Goal: Book appointment/travel/reservation

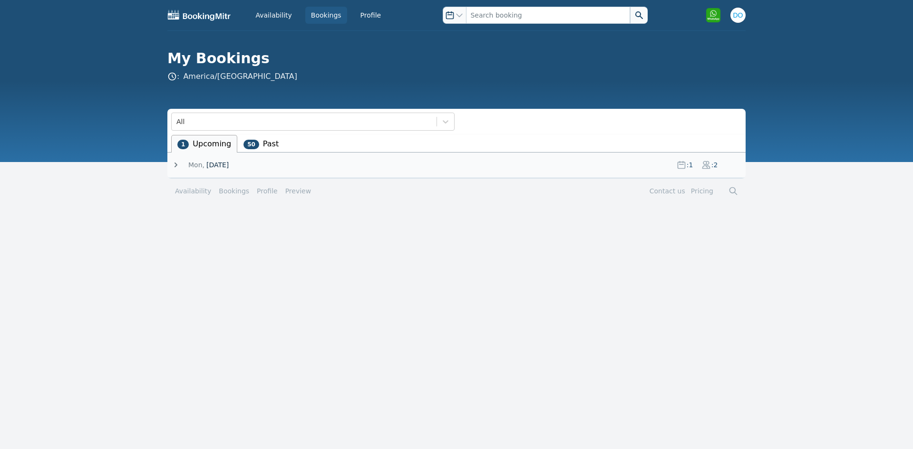
click at [195, 18] on img at bounding box center [199, 15] width 64 height 11
click at [741, 16] on img "button" at bounding box center [737, 15] width 15 height 15
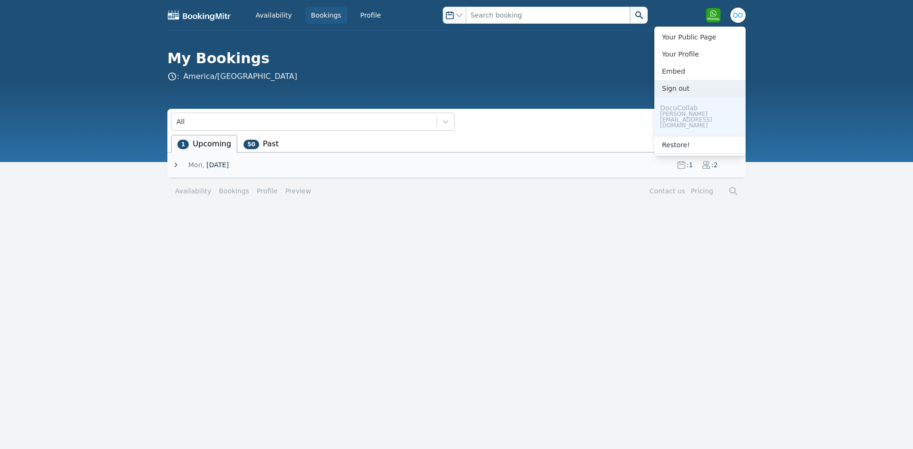
click at [678, 89] on button "Sign out" at bounding box center [699, 88] width 91 height 17
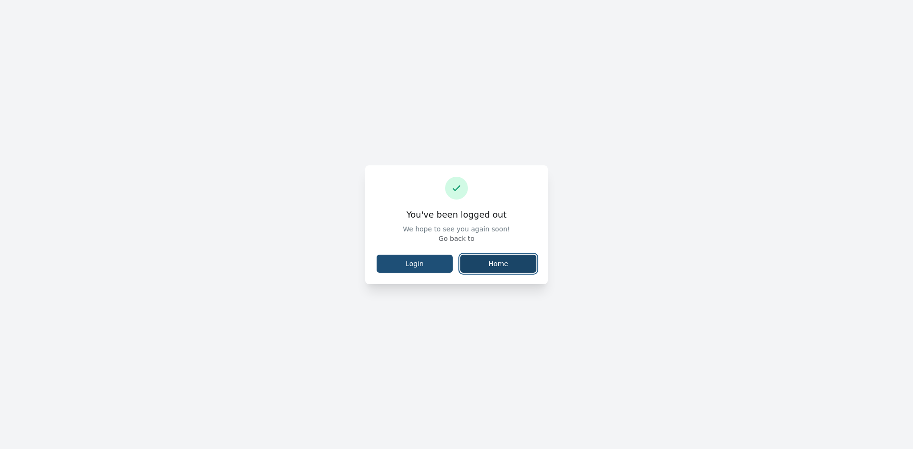
click at [482, 266] on link "Home" at bounding box center [498, 264] width 76 height 18
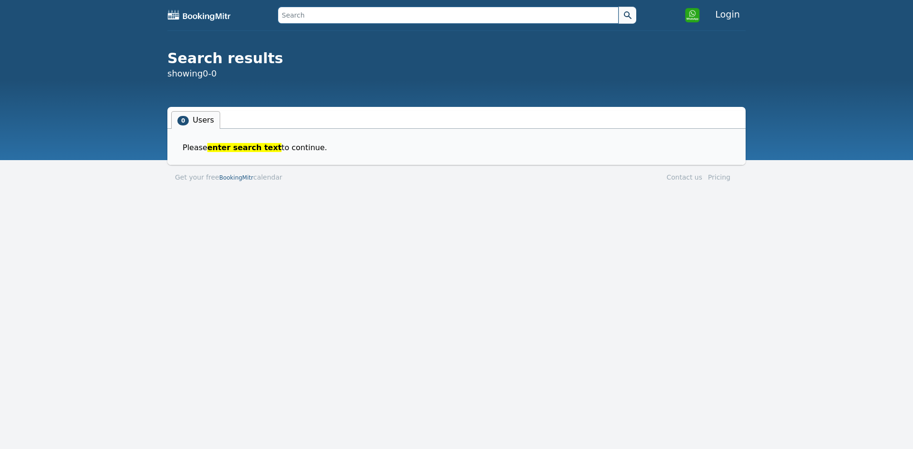
click at [335, 21] on input "text" at bounding box center [448, 15] width 341 height 17
click at [221, 153] on span "Please enter search text to continue." at bounding box center [259, 147] width 152 height 11
click at [225, 150] on span "enter search text" at bounding box center [244, 147] width 74 height 9
click at [306, 20] on input "text" at bounding box center [448, 15] width 341 height 17
click at [619, 7] on button at bounding box center [628, 15] width 18 height 17
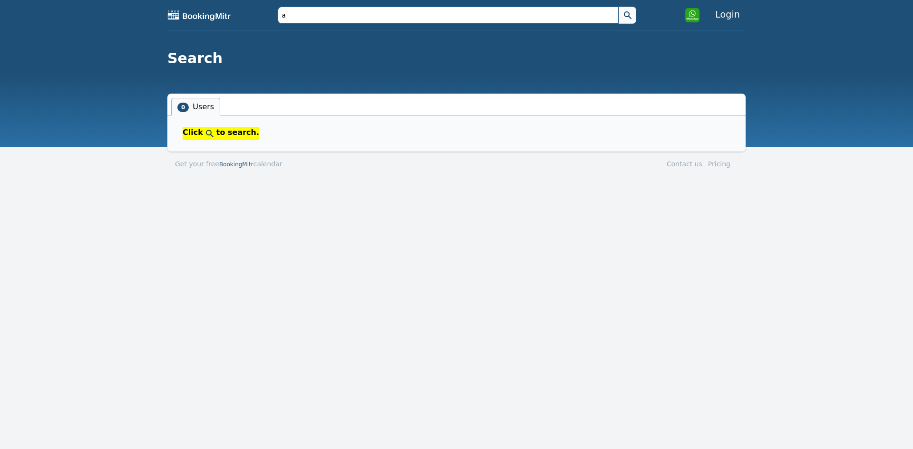
type input "a"
click at [619, 7] on button at bounding box center [628, 15] width 18 height 17
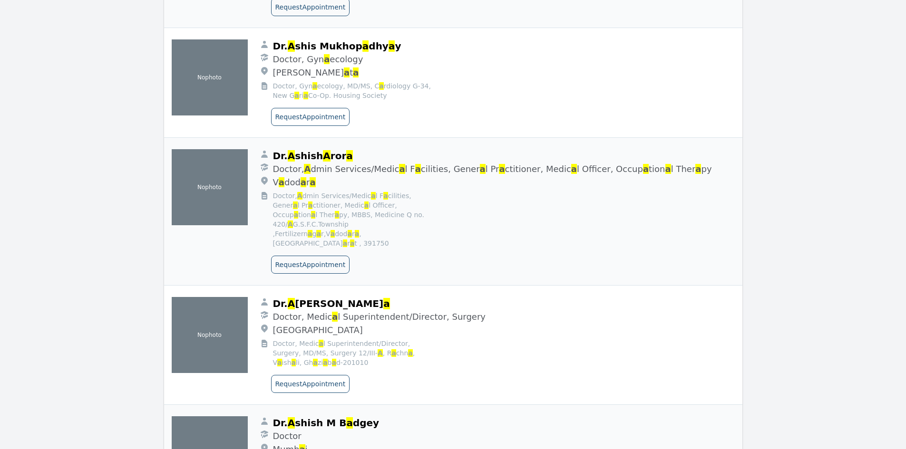
scroll to position [15543, 0]
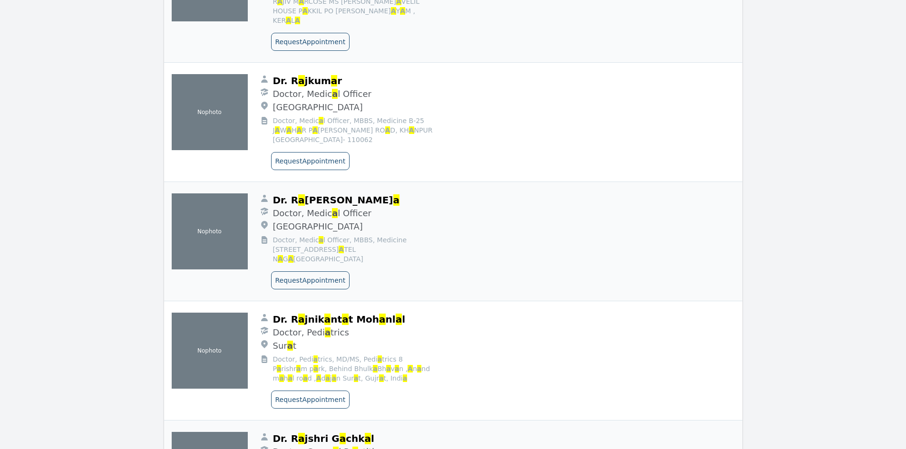
scroll to position [88498, 0]
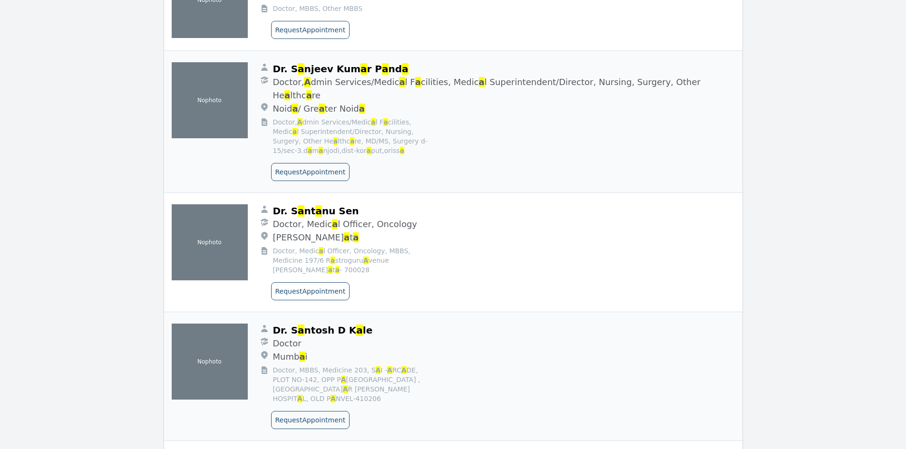
scroll to position [100809, 0]
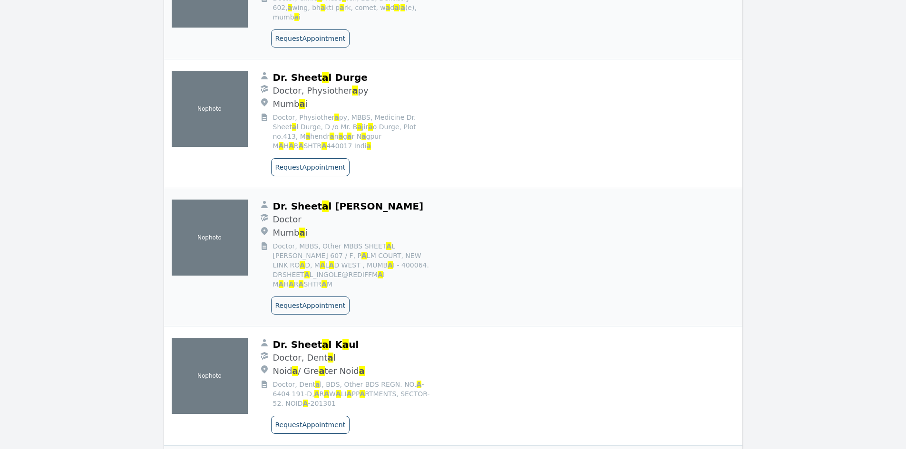
scroll to position [106440, 0]
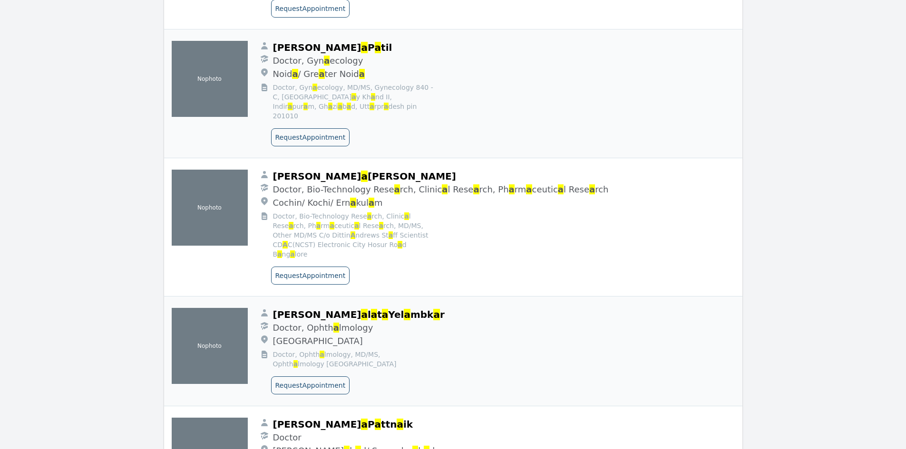
scroll to position [112594, 0]
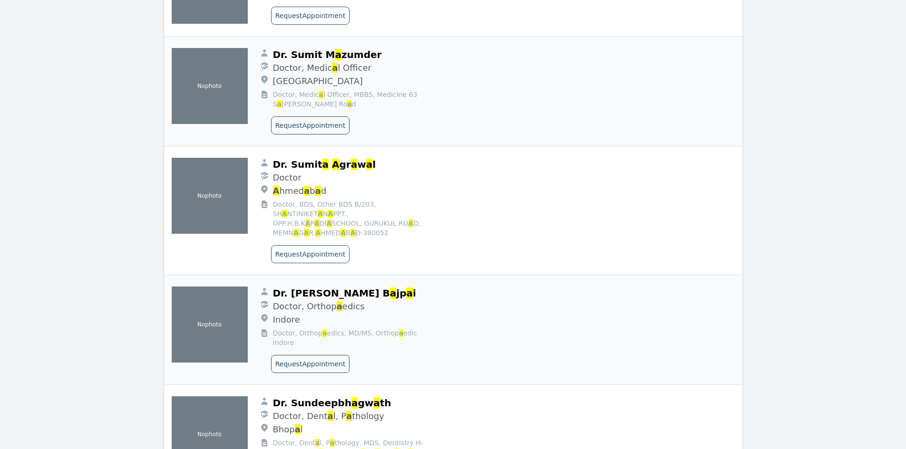
scroll to position [117316, 0]
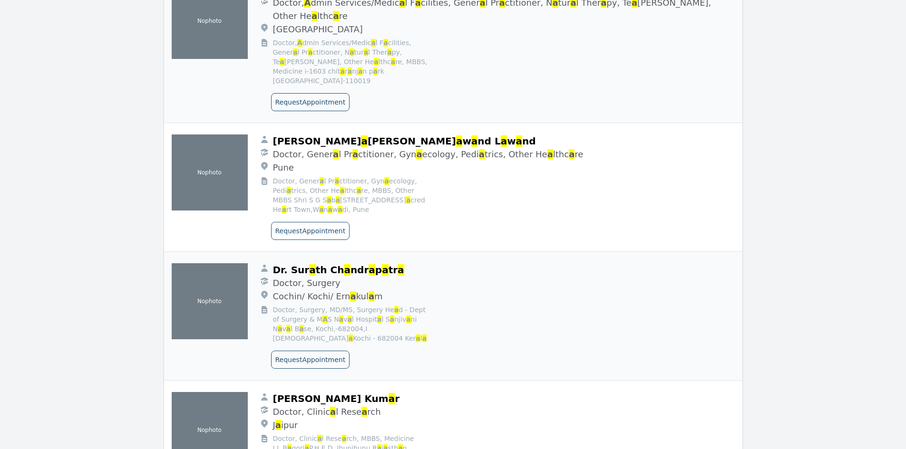
scroll to position [119805, 0]
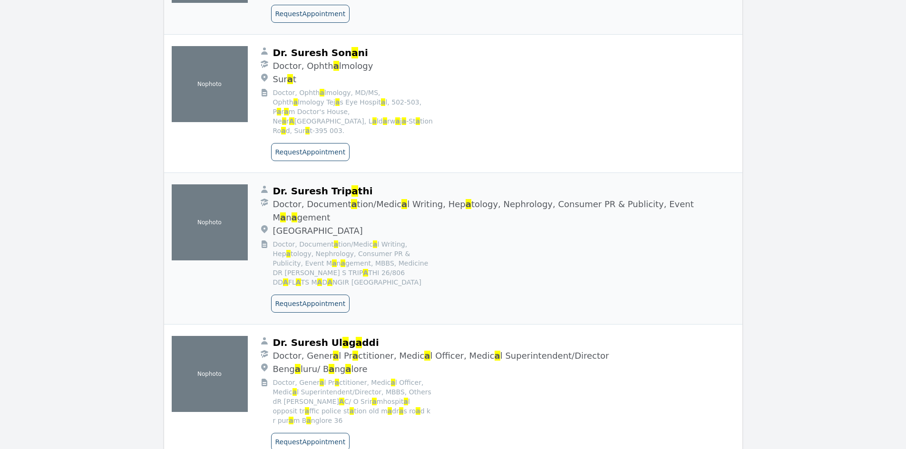
scroll to position [126353, 0]
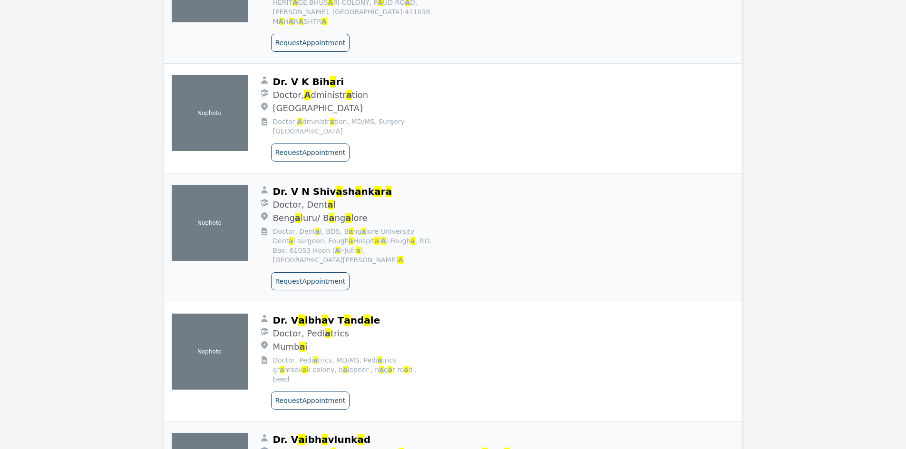
scroll to position [132115, 0]
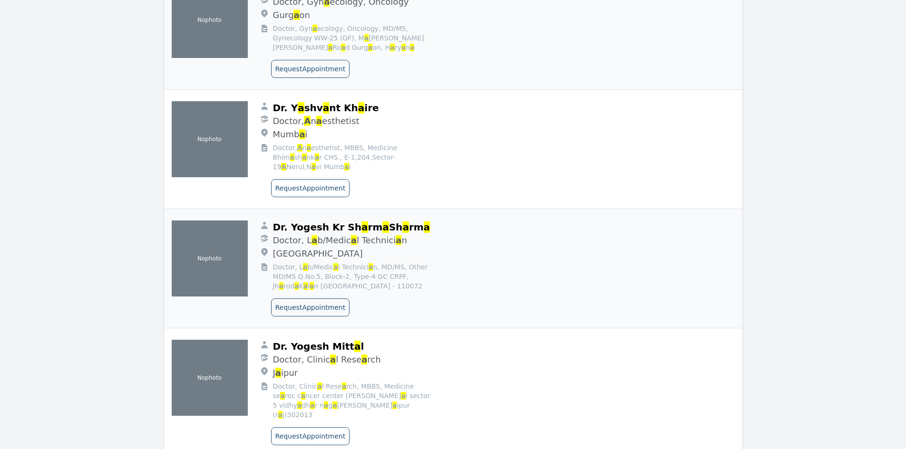
scroll to position [133639, 0]
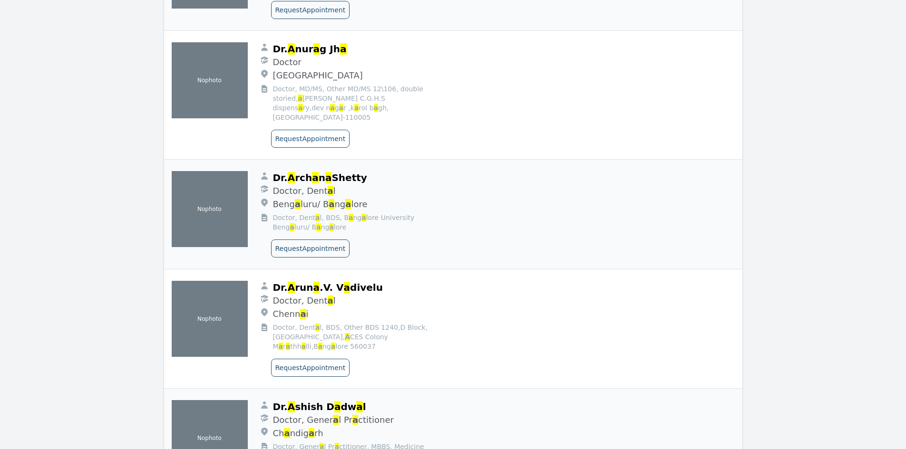
scroll to position [137376, 0]
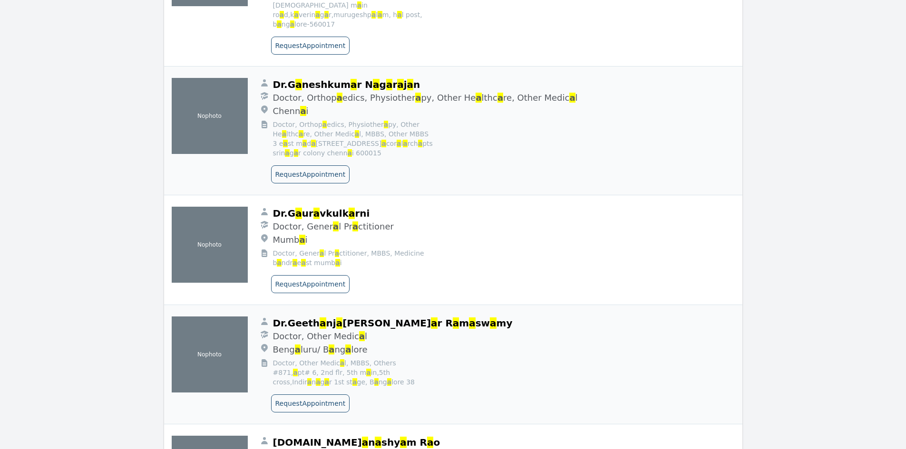
scroll to position [141252, 0]
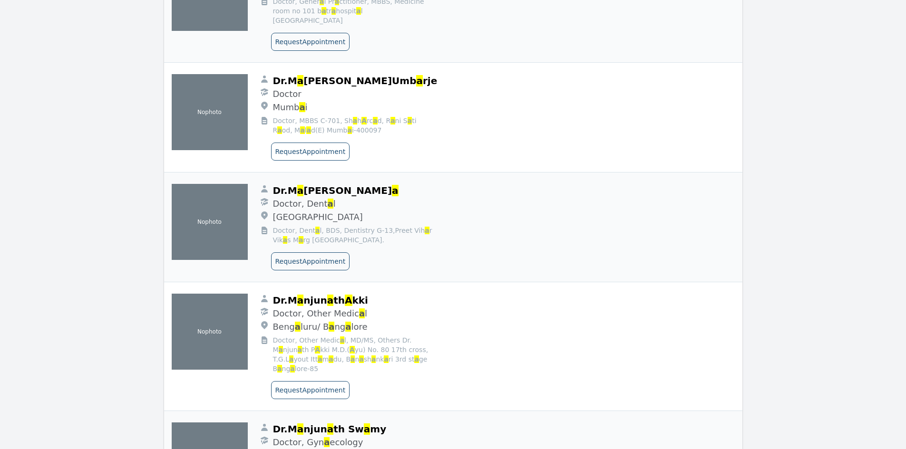
scroll to position [145300, 0]
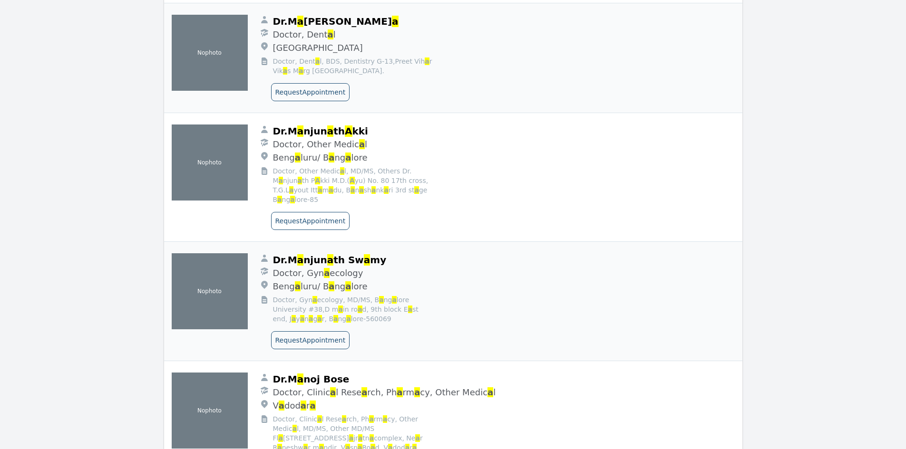
scroll to position [145271, 0]
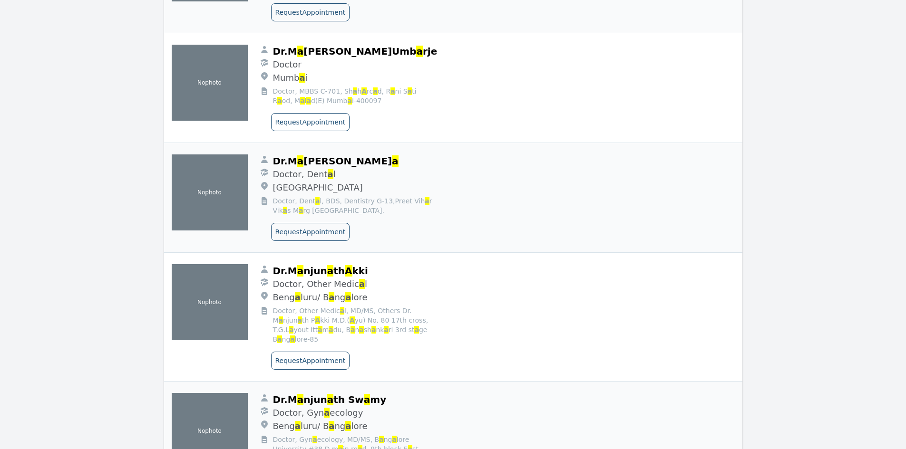
scroll to position [145005, 0]
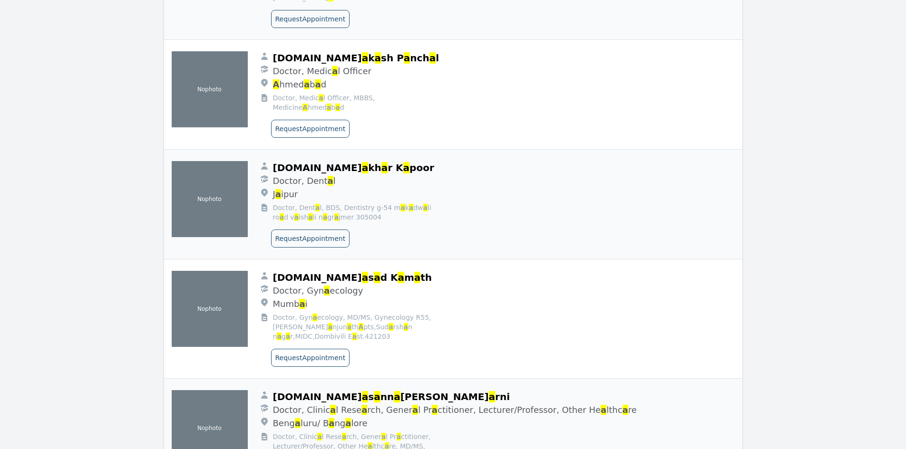
scroll to position [148805, 0]
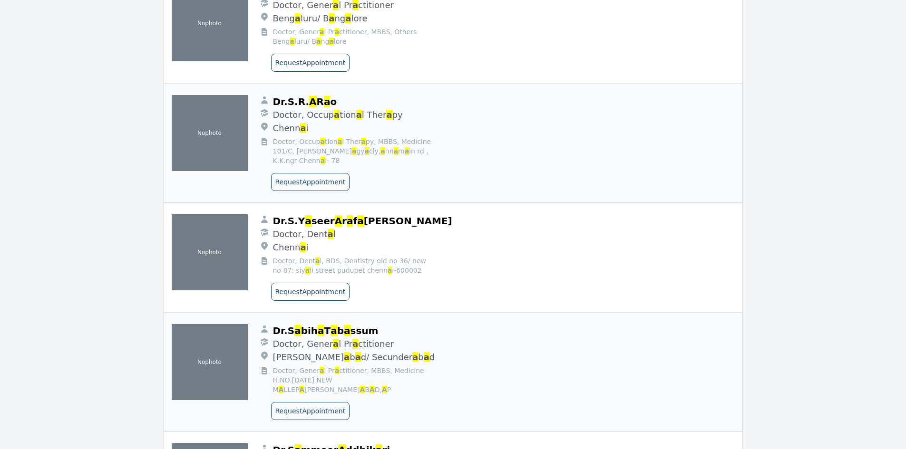
scroll to position [151267, 0]
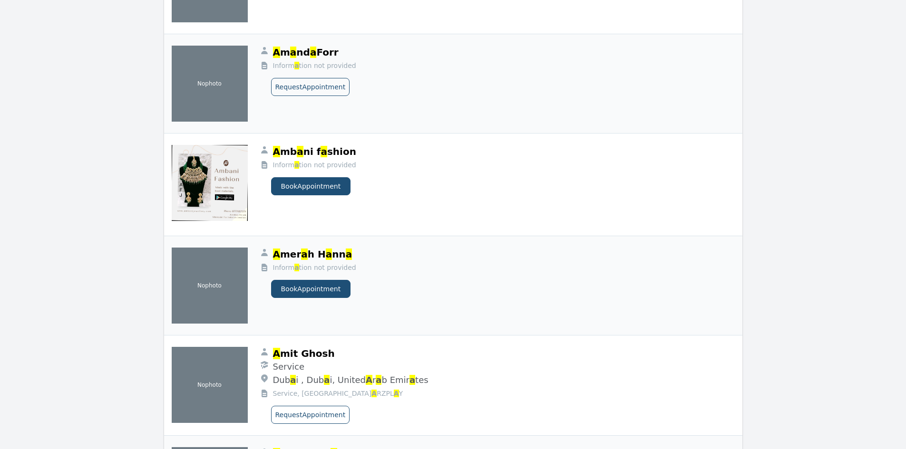
scroll to position [193924, 0]
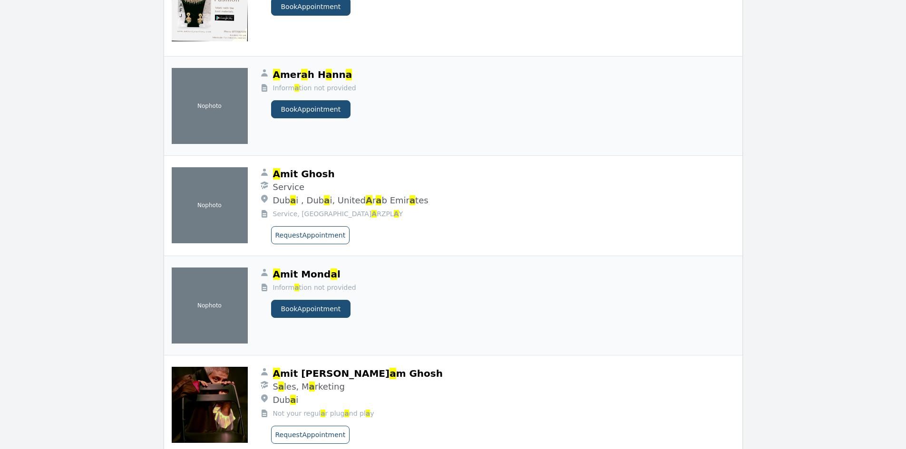
scroll to position [198989, 0]
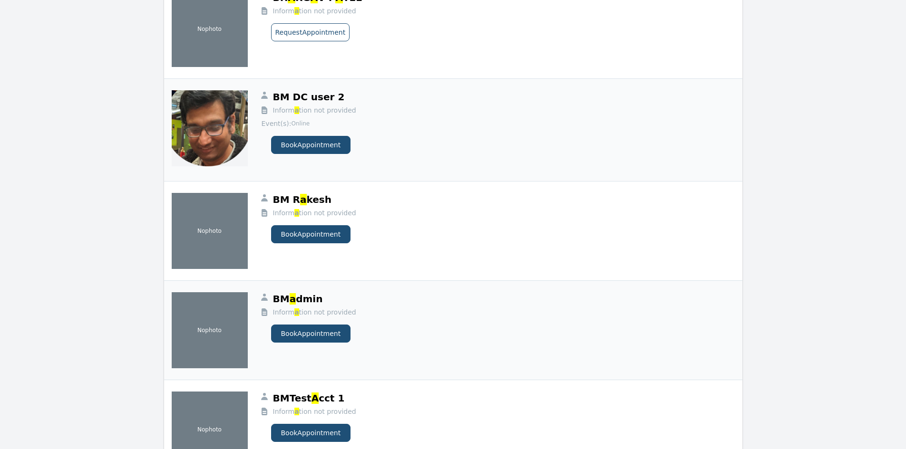
scroll to position [204117, 0]
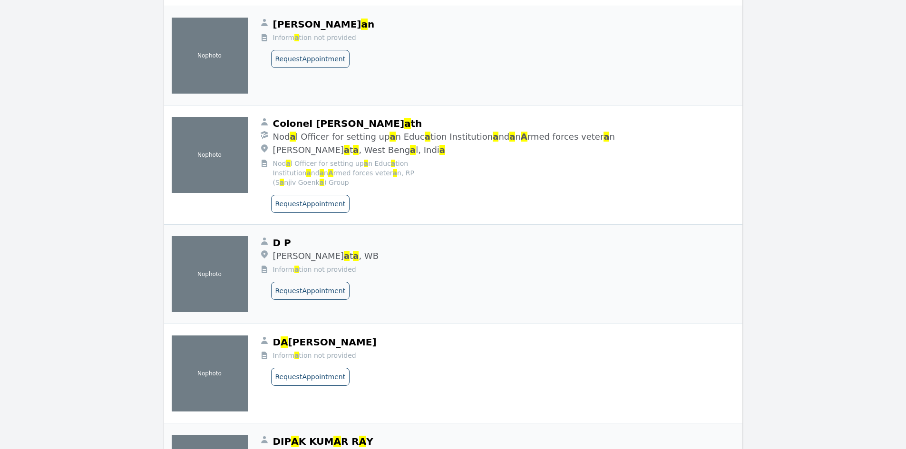
scroll to position [214960, 0]
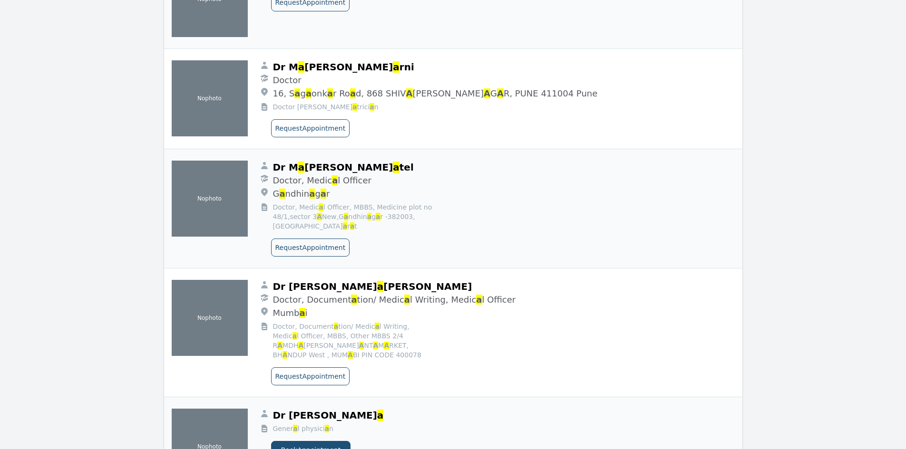
scroll to position [220550, 0]
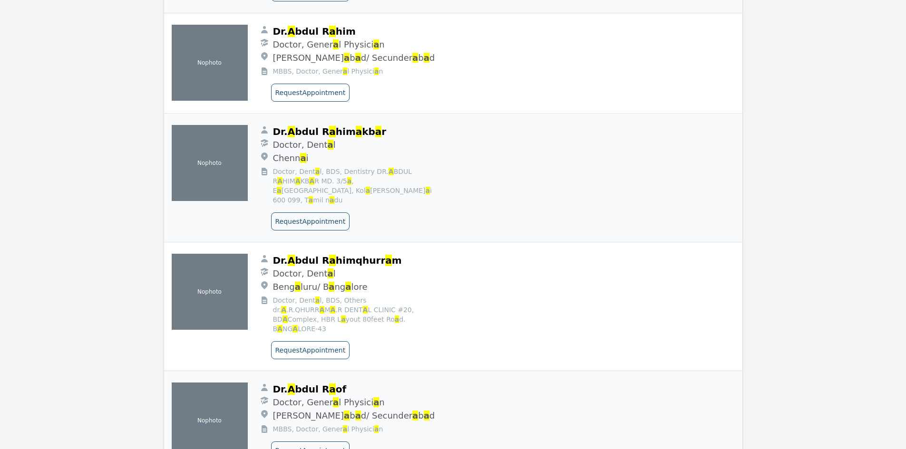
scroll to position [231660, 0]
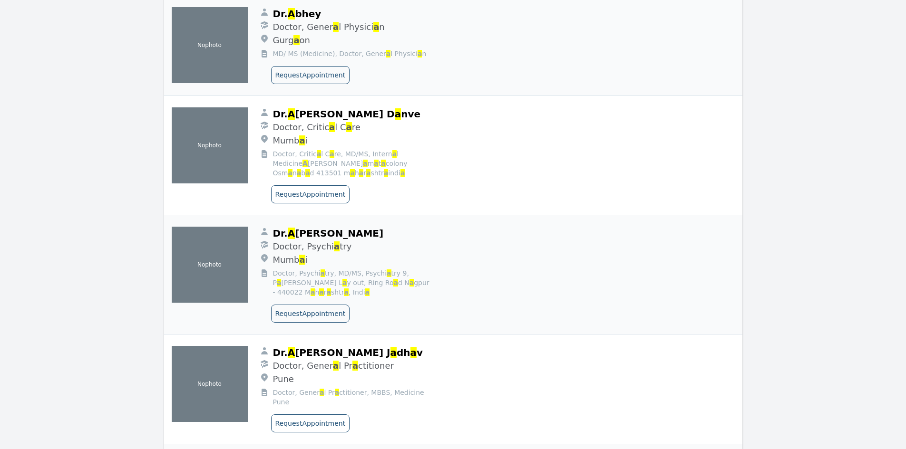
scroll to position [237309, 0]
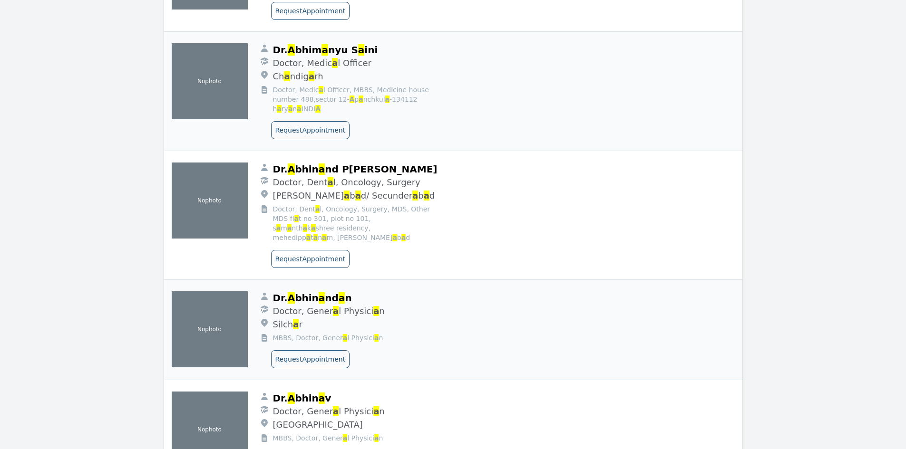
scroll to position [242775, 0]
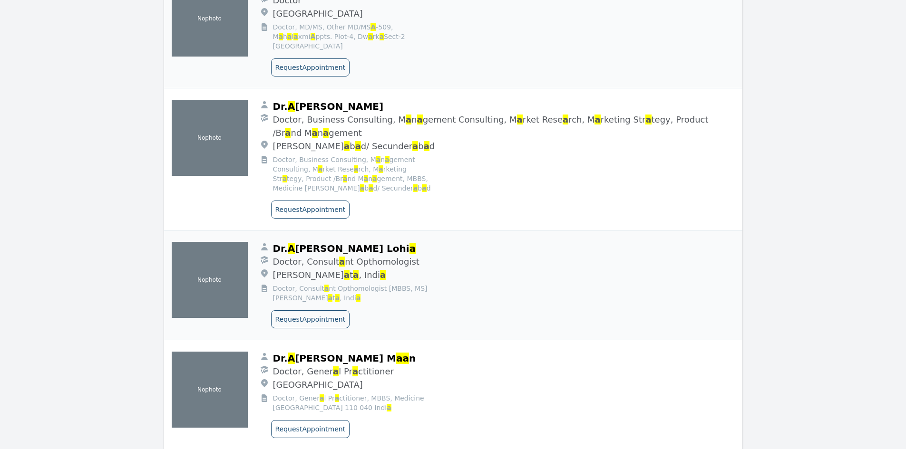
scroll to position [248392, 0]
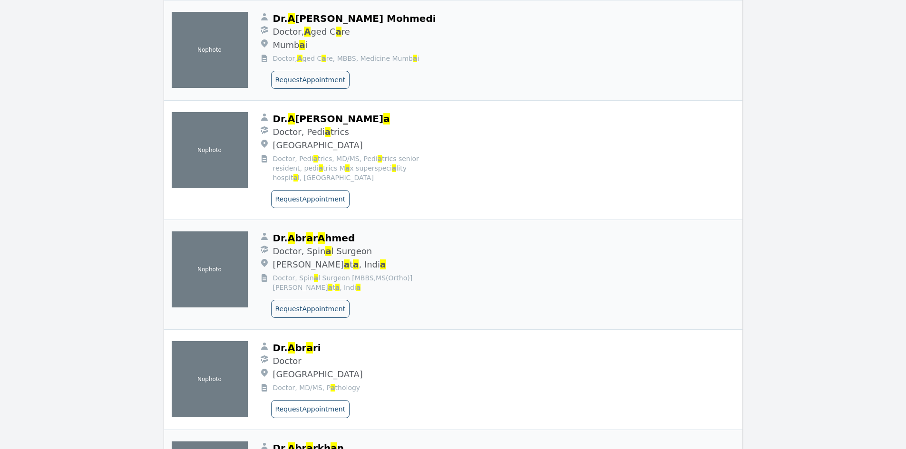
scroll to position [253609, 0]
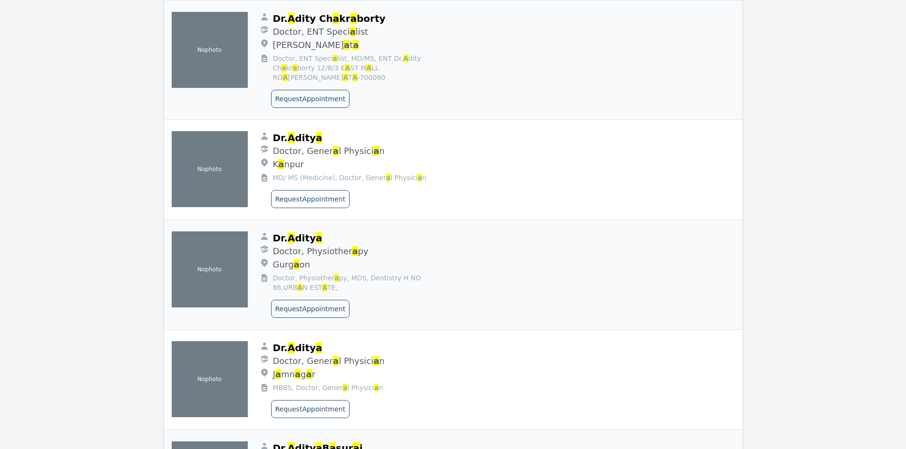
scroll to position [259138, 0]
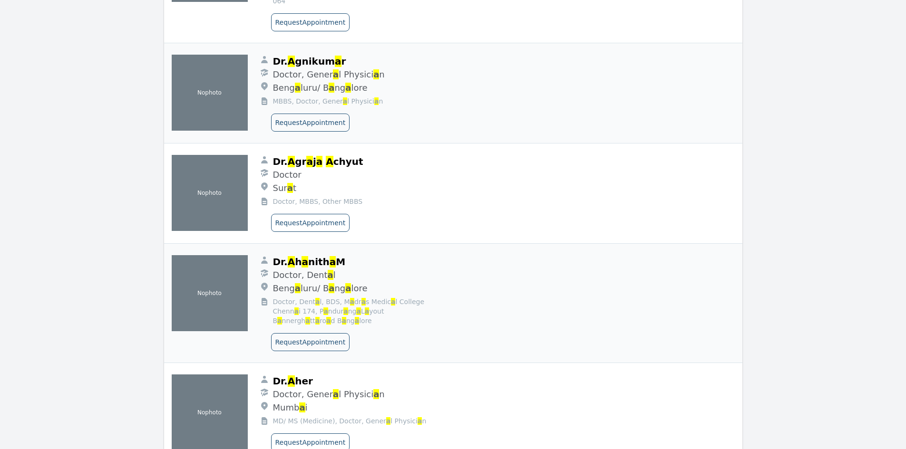
scroll to position [264711, 0]
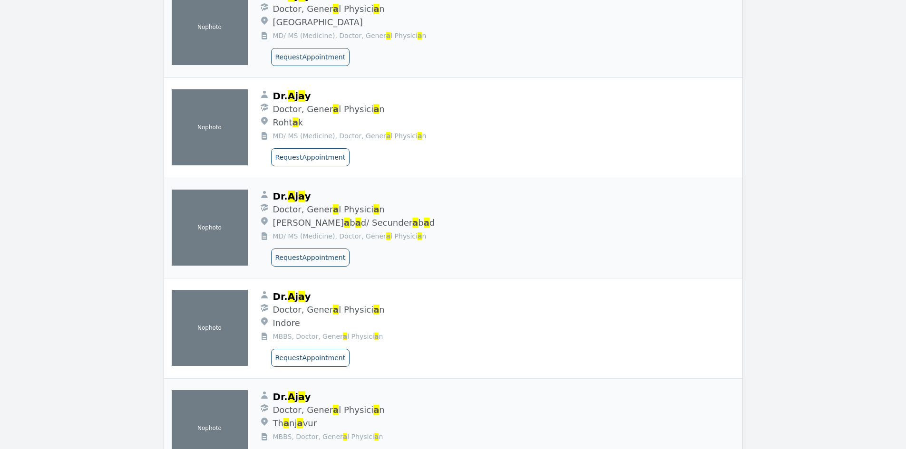
scroll to position [270204, 0]
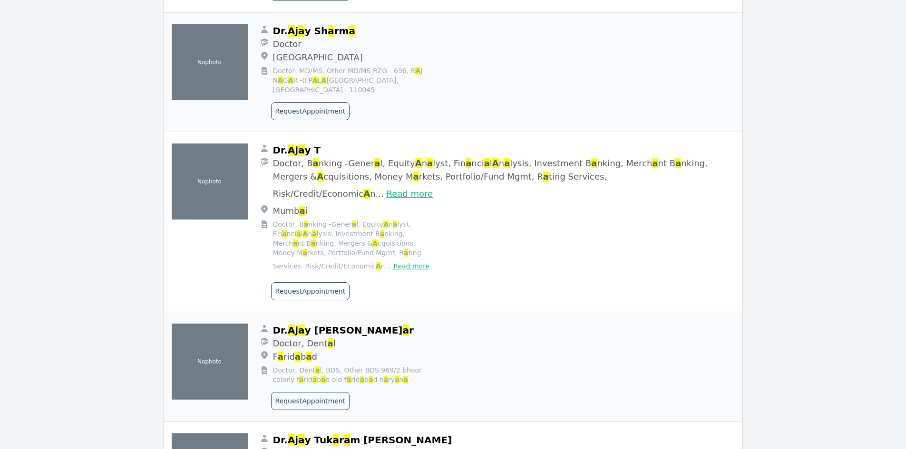
scroll to position [275708, 0]
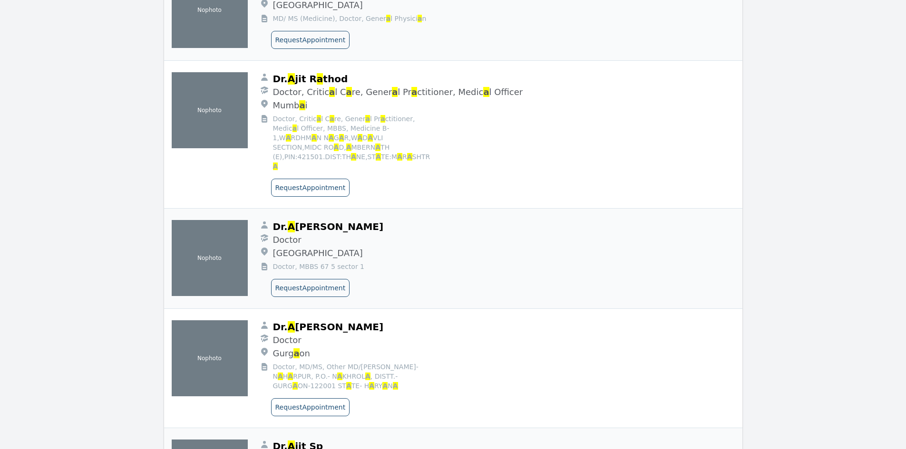
scroll to position [281205, 0]
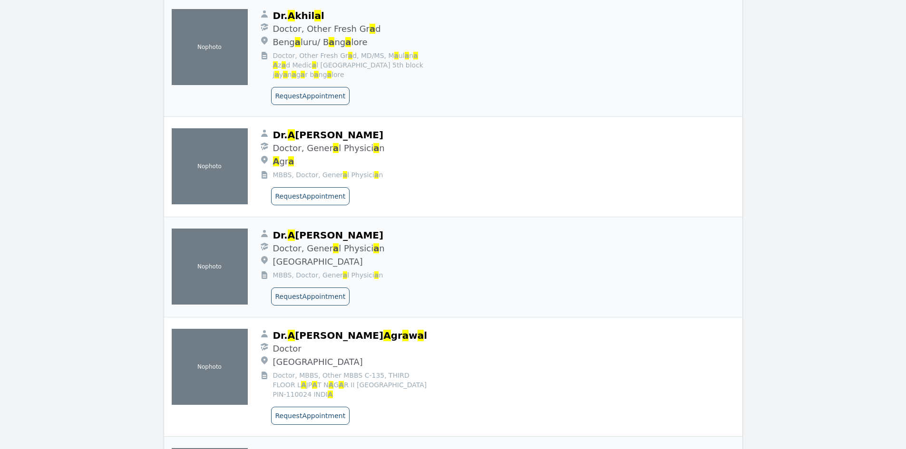
scroll to position [286850, 0]
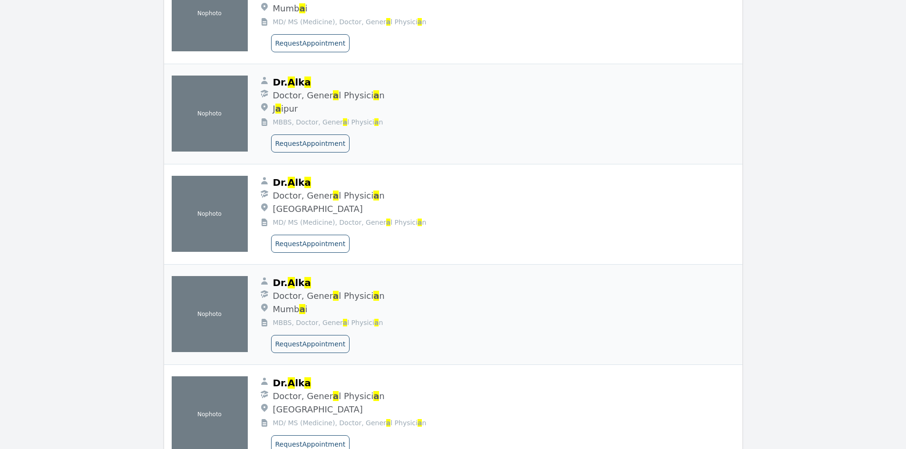
scroll to position [292411, 0]
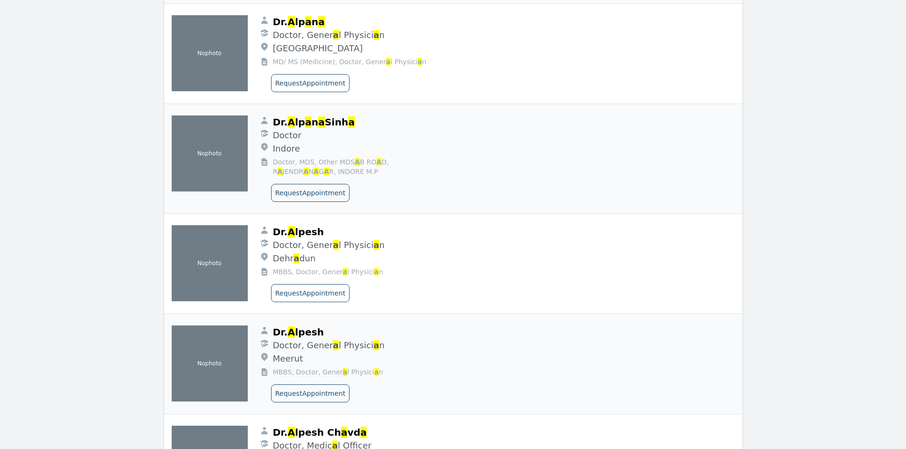
scroll to position [297613, 0]
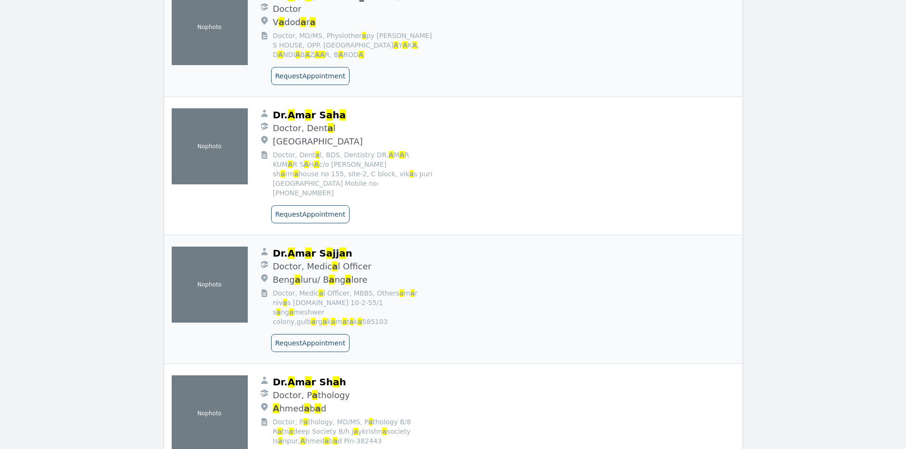
scroll to position [303220, 0]
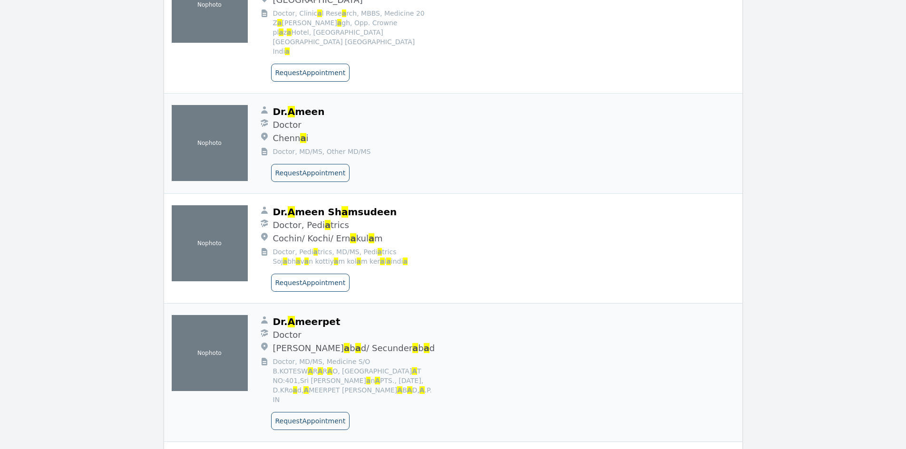
scroll to position [308827, 0]
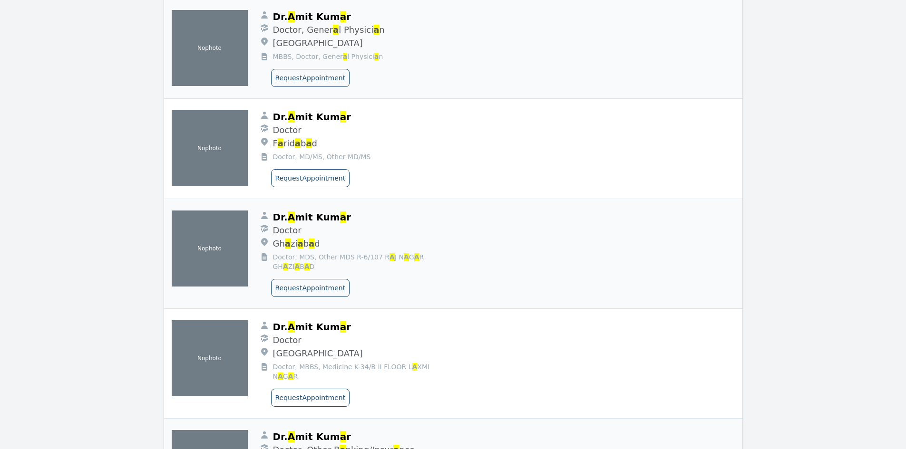
scroll to position [319988, 0]
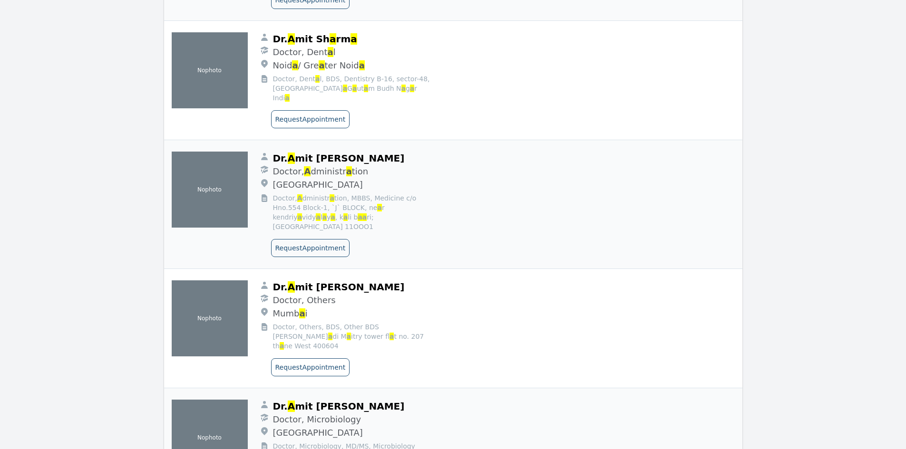
scroll to position [325548, 0]
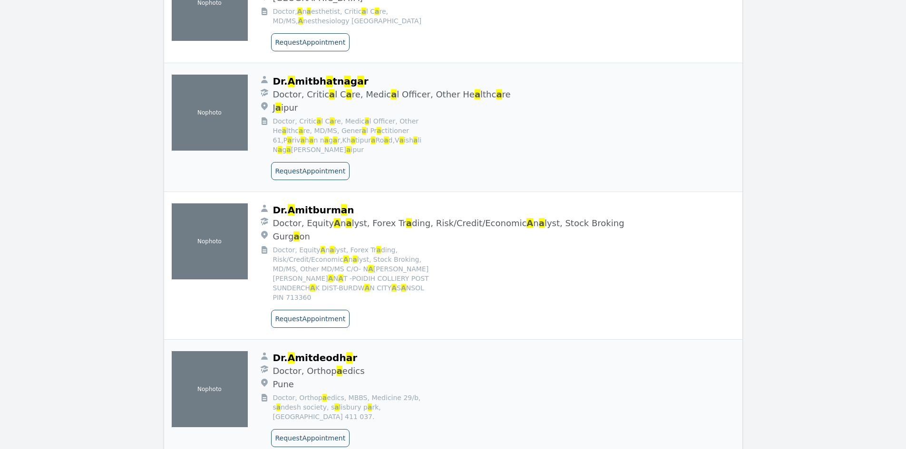
scroll to position [330888, 0]
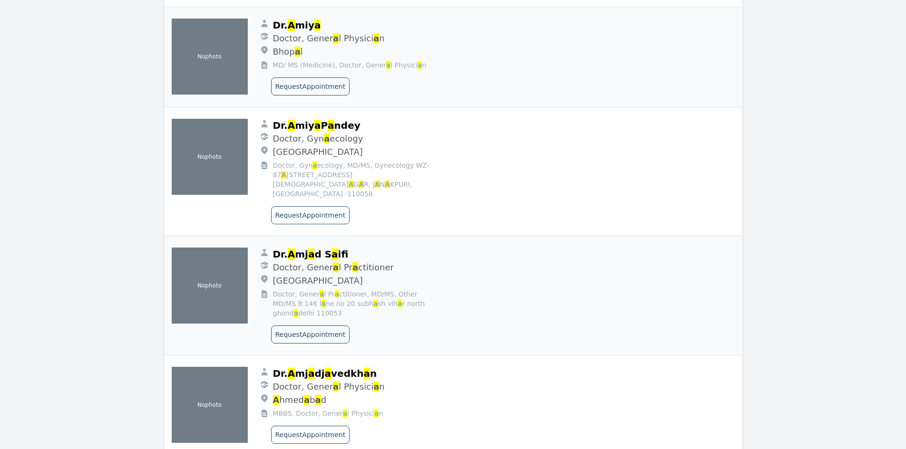
scroll to position [336413, 0]
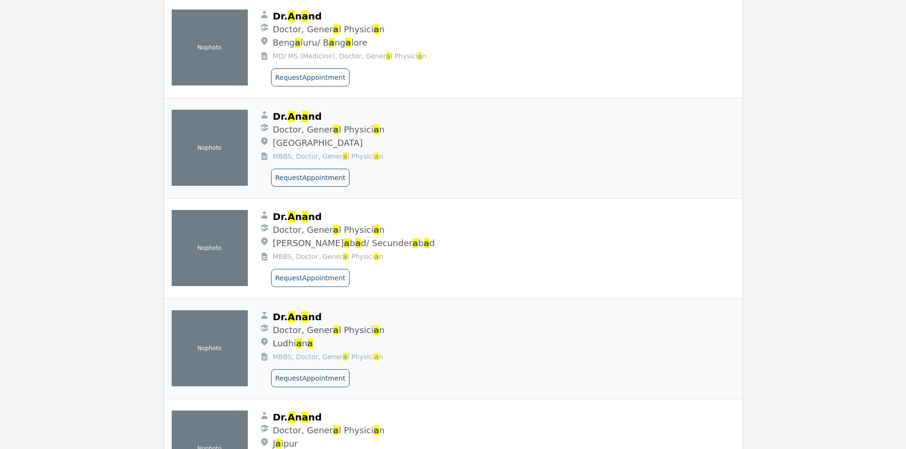
scroll to position [347170, 0]
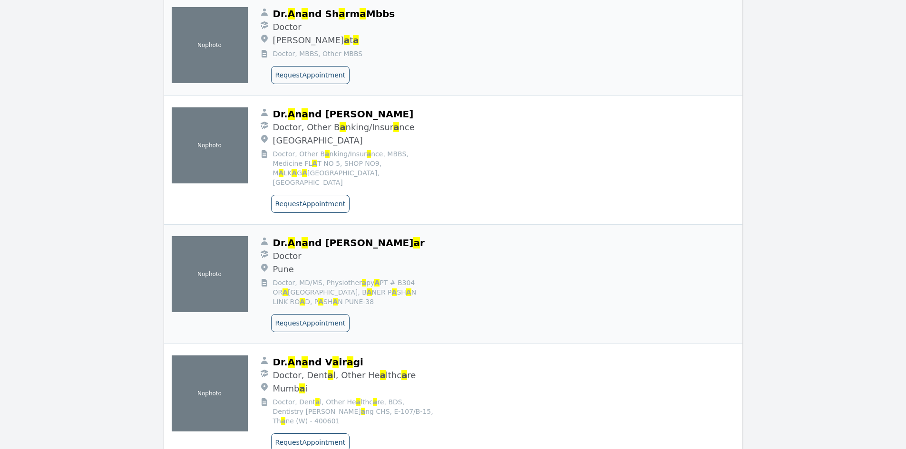
scroll to position [352819, 0]
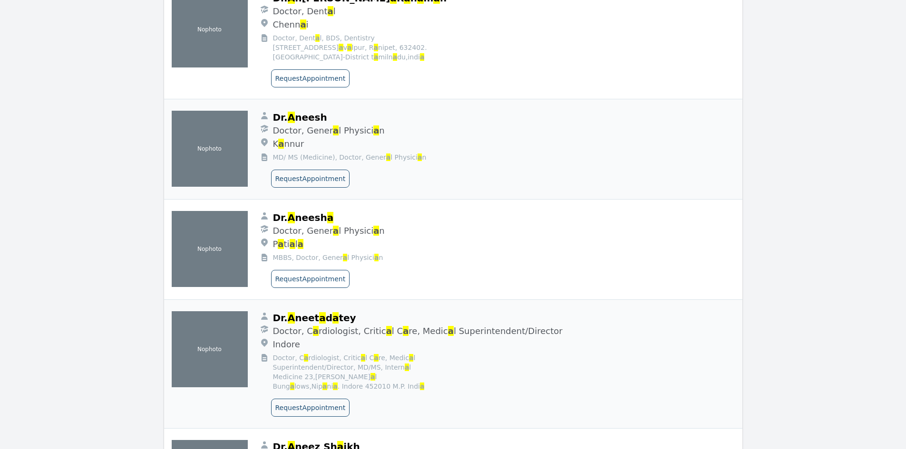
scroll to position [358381, 0]
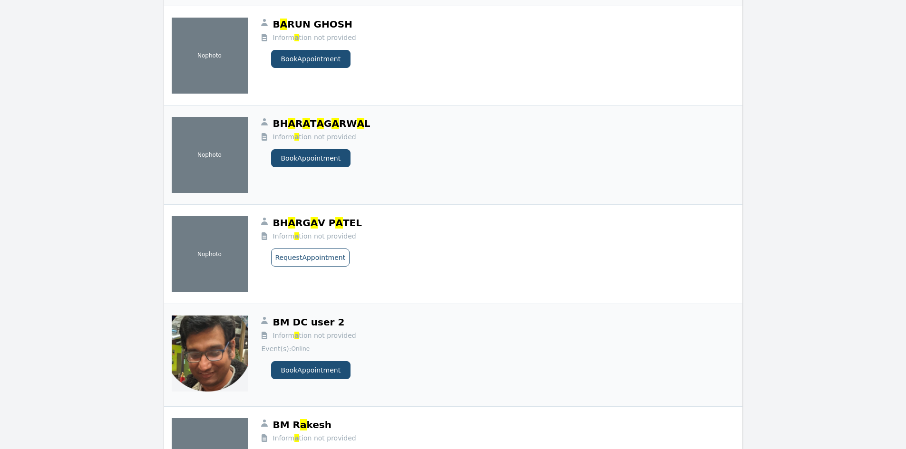
scroll to position [204140, 0]
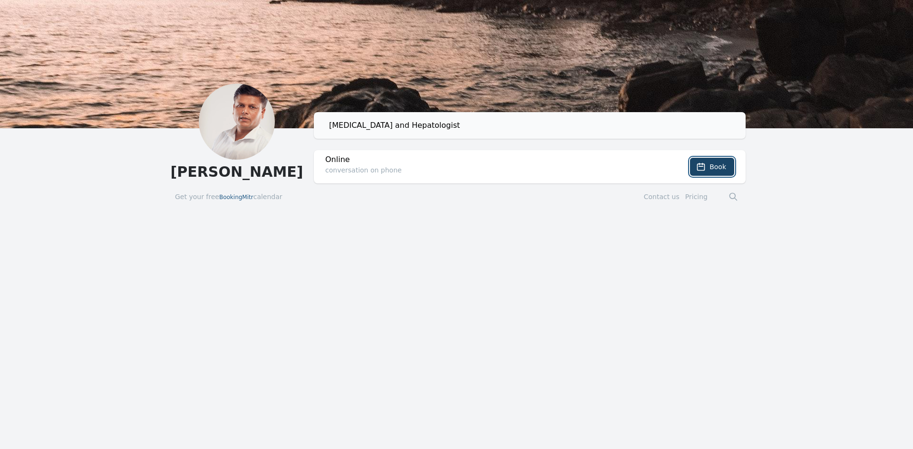
click at [715, 168] on span "Book" at bounding box center [718, 167] width 17 height 10
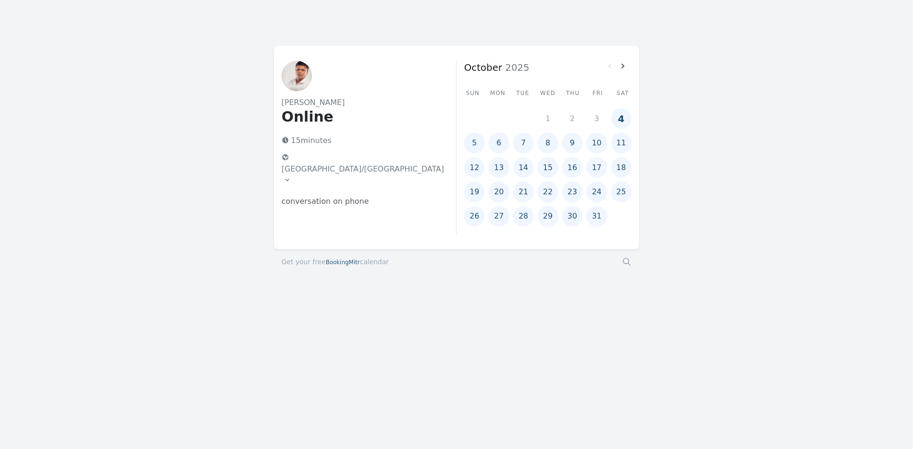
click at [619, 121] on button "4" at bounding box center [621, 118] width 20 height 20
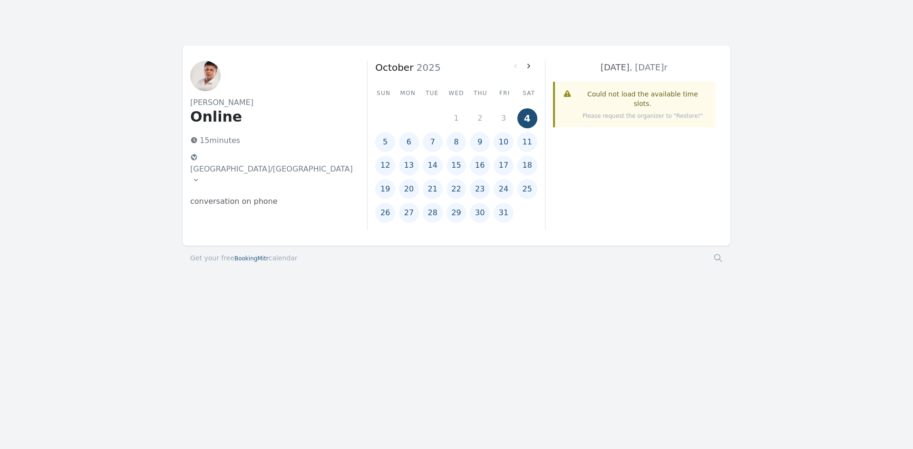
click at [385, 139] on button "5" at bounding box center [385, 142] width 20 height 20
click at [414, 144] on button "6" at bounding box center [409, 142] width 20 height 20
